Goal: Download file/media: Download file/media

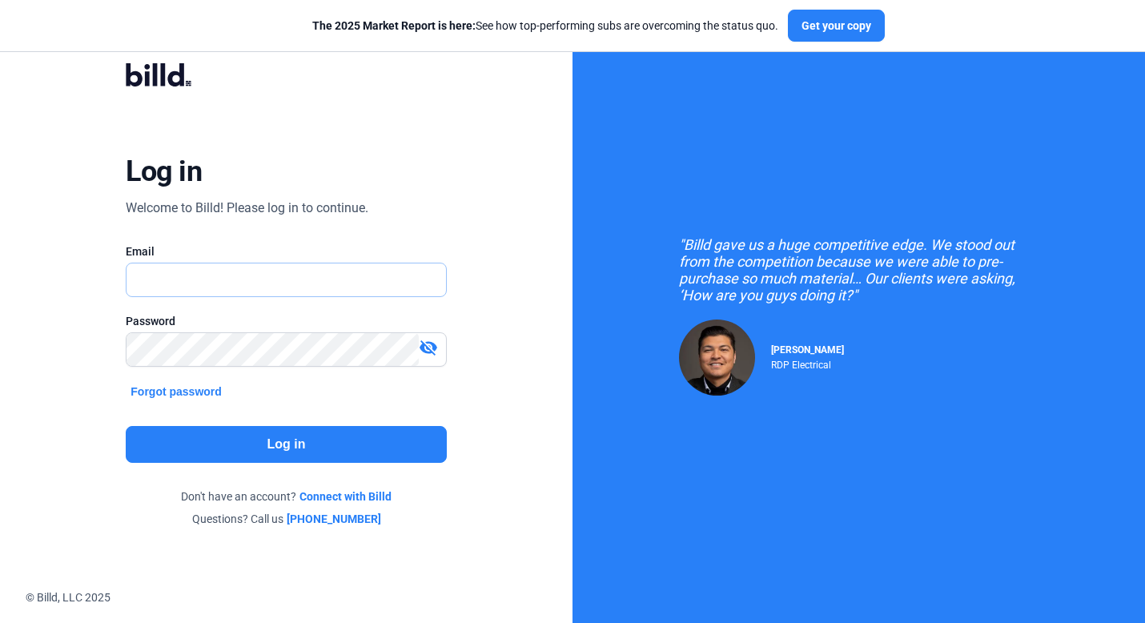
type input "[PERSON_NAME][EMAIL_ADDRESS][DOMAIN_NAME]"
click at [286, 443] on button "Log in" at bounding box center [286, 444] width 320 height 37
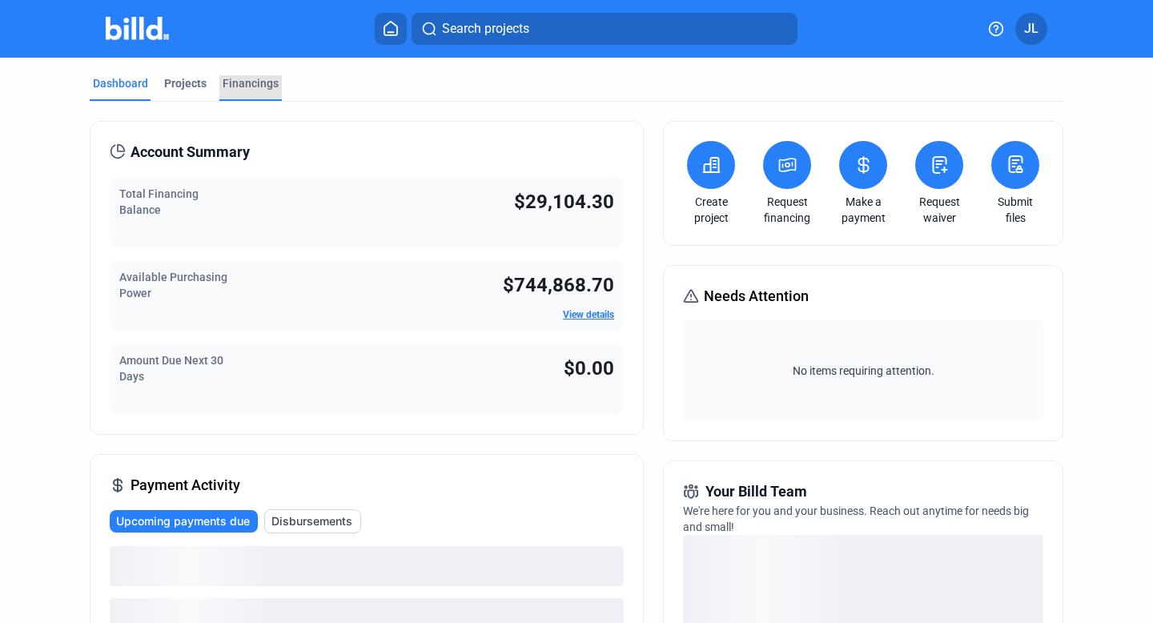
click at [255, 82] on div "Financings" at bounding box center [251, 83] width 56 height 16
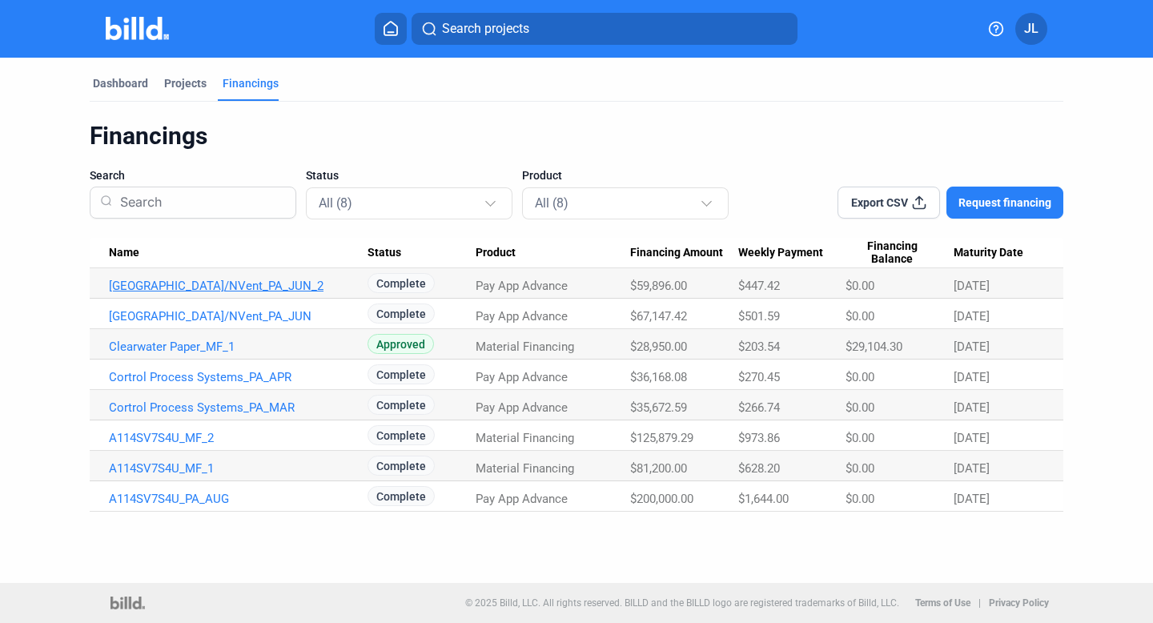
click at [227, 286] on link "[GEOGRAPHIC_DATA]/NVent_PA_JUN_2" at bounding box center [238, 286] width 259 height 14
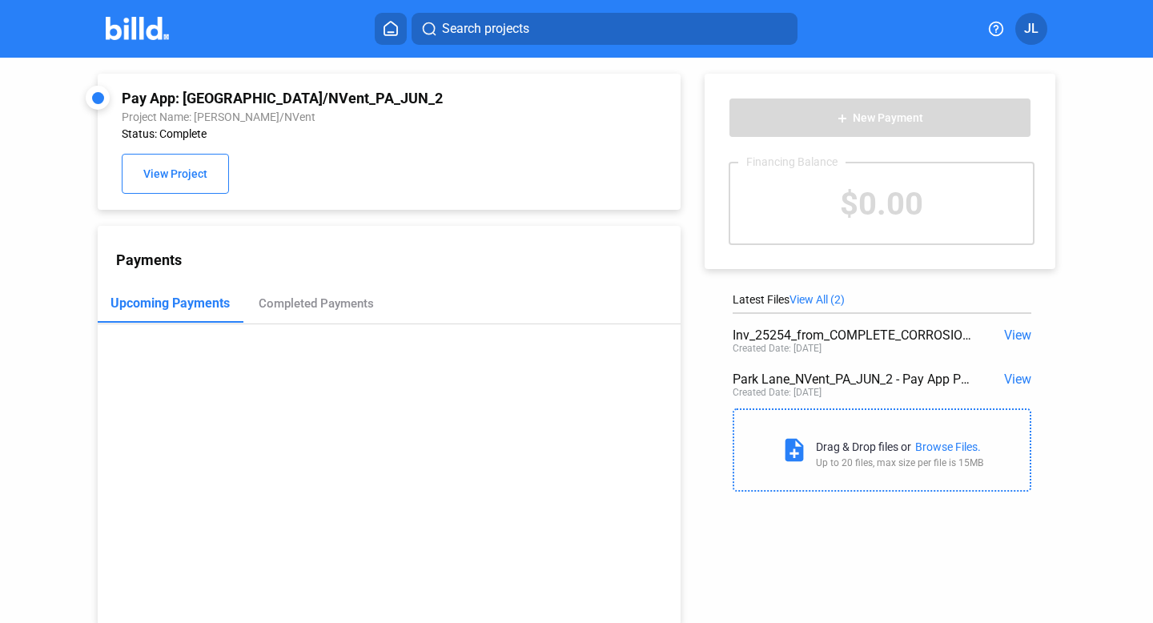
click at [1016, 377] on span "View" at bounding box center [1017, 379] width 27 height 15
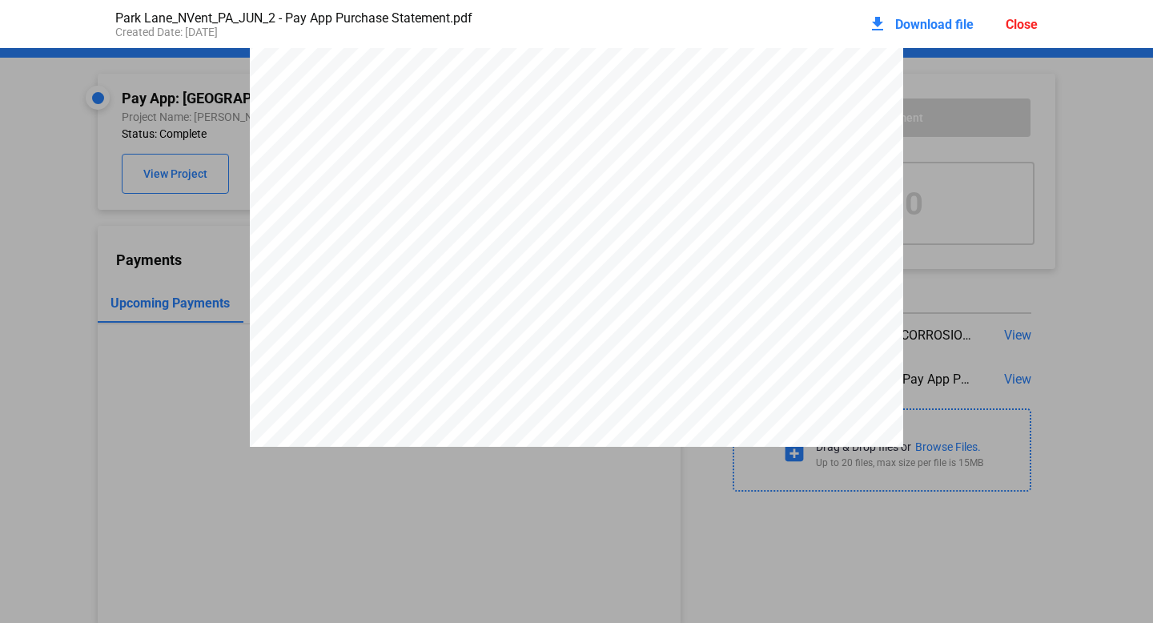
scroll to position [1749, 0]
click at [901, 30] on span "Download file" at bounding box center [934, 24] width 78 height 15
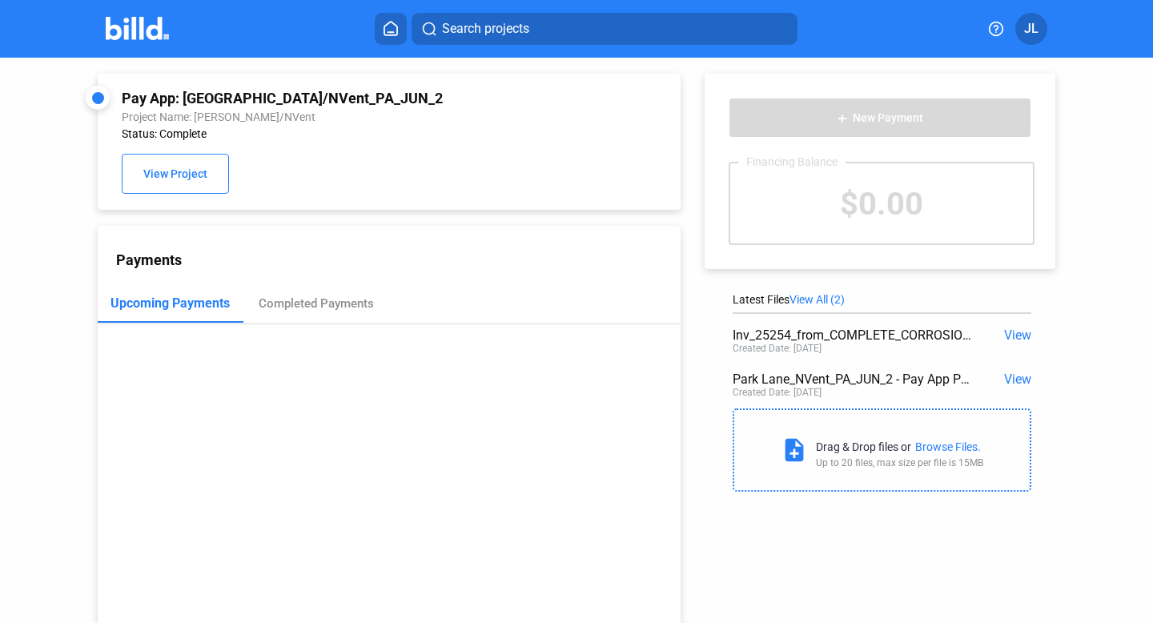
click at [664, 301] on div "Upcoming Payments Completed Payments" at bounding box center [389, 304] width 583 height 40
click at [553, 99] on div "Pay App: [GEOGRAPHIC_DATA]/NVent_PA_JUN_2 Project Name: [GEOGRAPHIC_DATA]/NVent…" at bounding box center [389, 142] width 535 height 104
